Goal: Check status

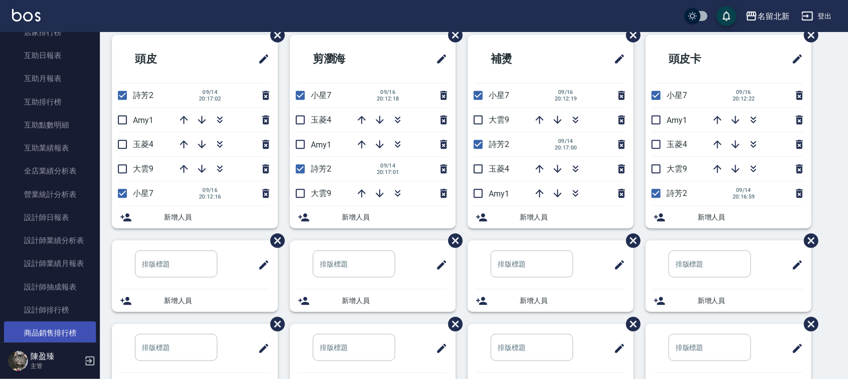
scroll to position [437, 0]
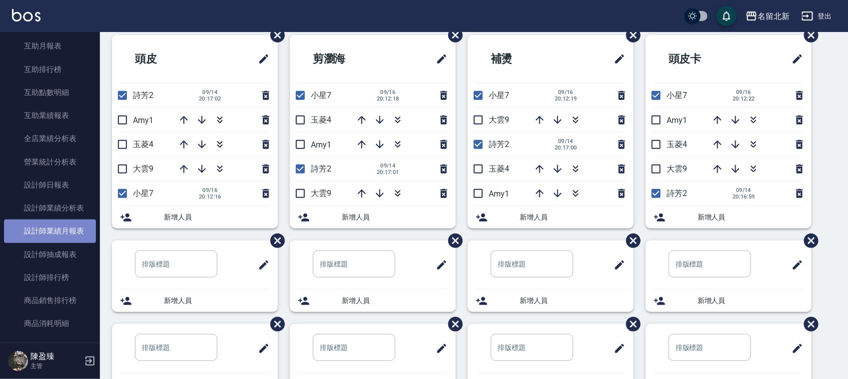
click at [61, 228] on link "設計師業績月報表" at bounding box center [50, 230] width 92 height 23
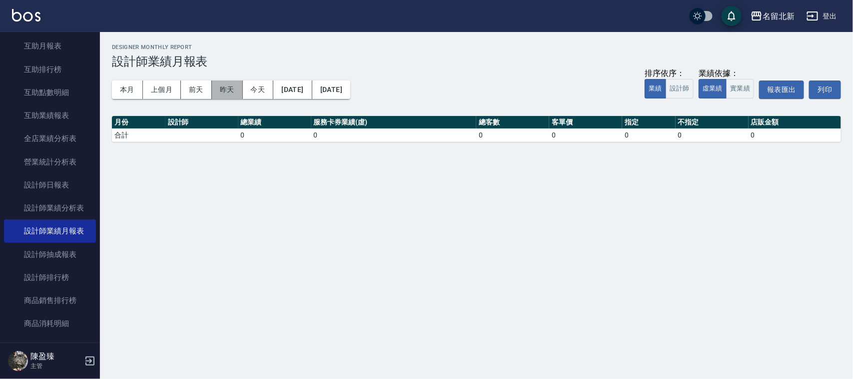
click at [228, 86] on button "昨天" at bounding box center [227, 89] width 31 height 18
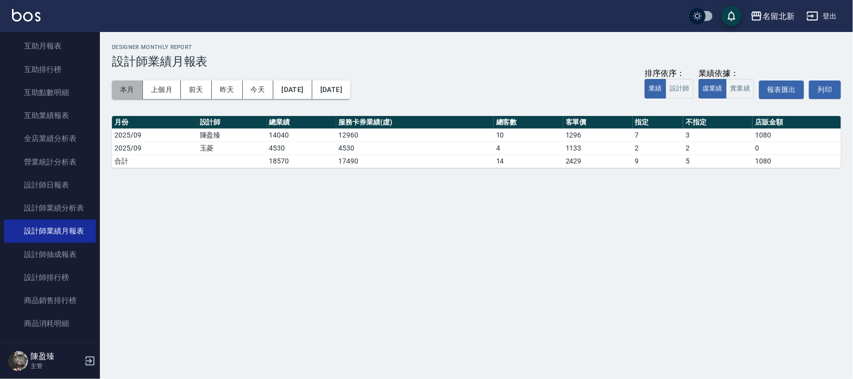
click at [118, 92] on button "本月" at bounding box center [127, 89] width 31 height 18
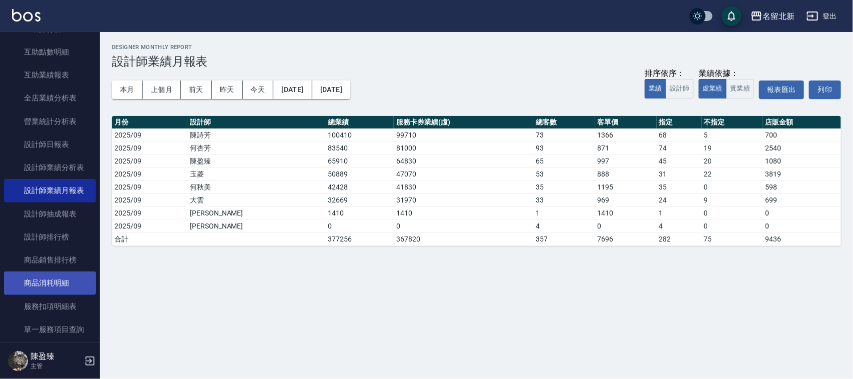
scroll to position [500, 0]
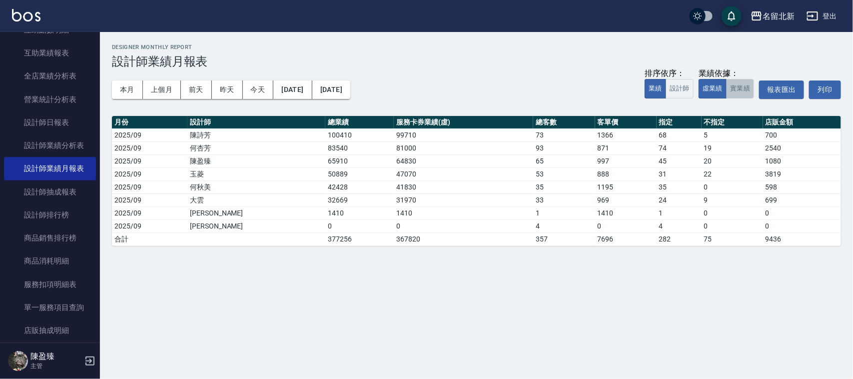
click at [752, 91] on button "實業績" at bounding box center [740, 88] width 28 height 19
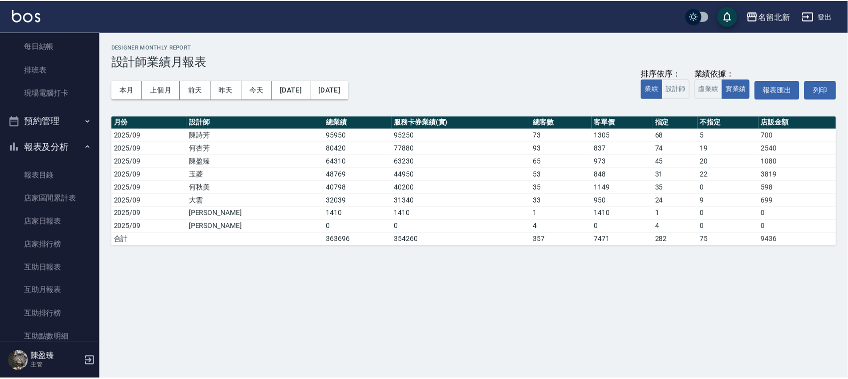
scroll to position [125, 0]
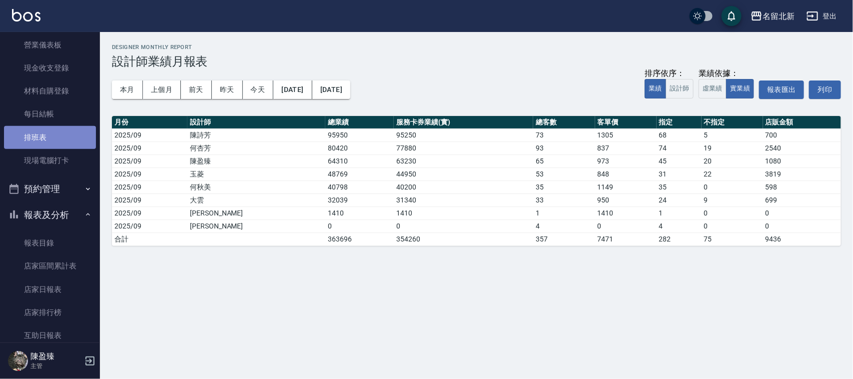
click at [80, 131] on link "排班表" at bounding box center [50, 137] width 92 height 23
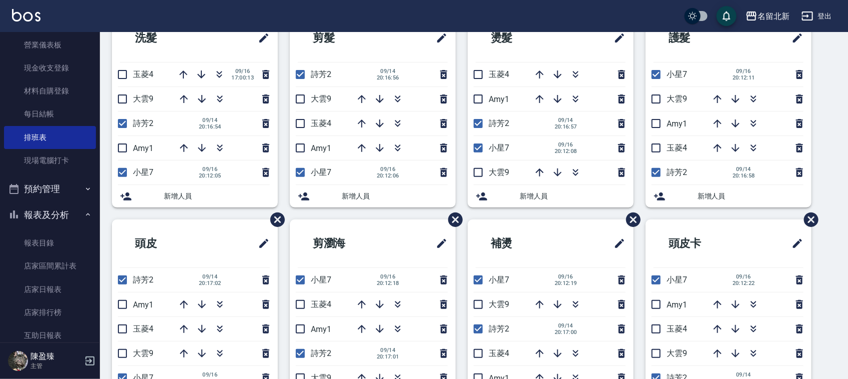
scroll to position [68, 0]
